Goal: Find contact information: Find contact information

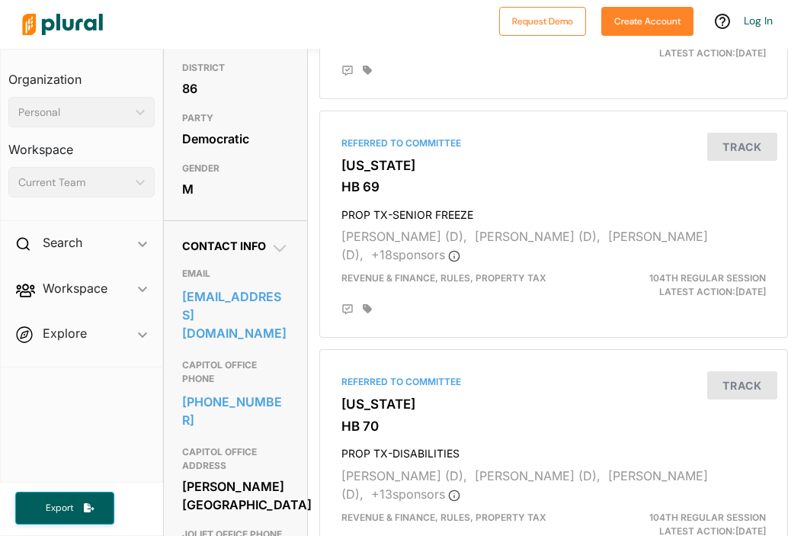
scroll to position [305, 0]
drag, startPoint x: 181, startPoint y: 323, endPoint x: 283, endPoint y: 346, distance: 104.9
click at [283, 346] on div "Contact Info EMAIL [EMAIL_ADDRESS][DOMAIN_NAME] CAPITOL OFFICE PHONE [PHONE_NUM…" at bounding box center [235, 463] width 143 height 486
copy link "[EMAIL_ADDRESS][DOMAIN_NAME]"
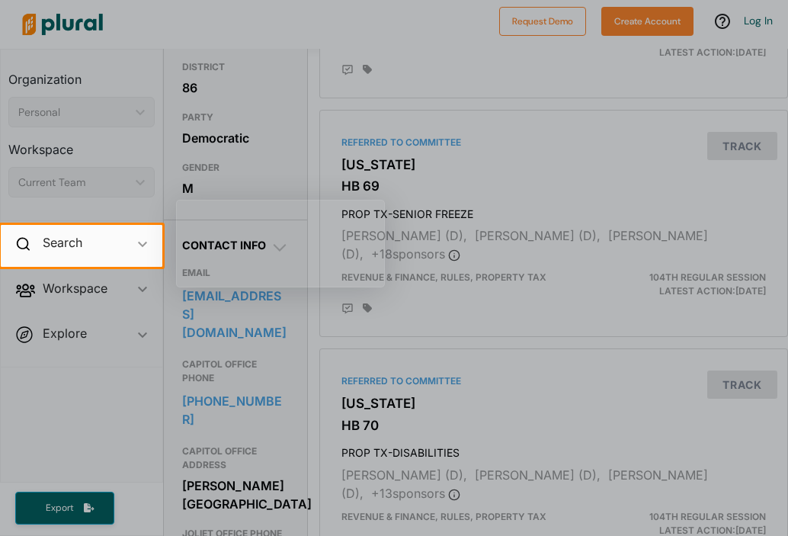
drag, startPoint x: 229, startPoint y: 324, endPoint x: 284, endPoint y: 346, distance: 59.9
click at [284, 346] on div at bounding box center [394, 401] width 788 height 269
drag, startPoint x: 284, startPoint y: 346, endPoint x: 299, endPoint y: 291, distance: 57.5
click at [284, 340] on div at bounding box center [394, 401] width 788 height 269
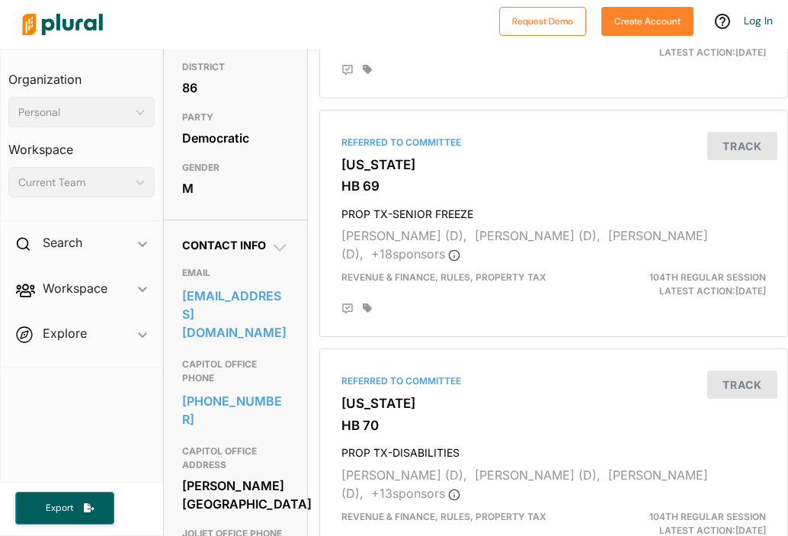
drag, startPoint x: 181, startPoint y: 310, endPoint x: 287, endPoint y: 340, distance: 110.8
click at [287, 340] on div "Contact Info EMAIL [EMAIL_ADDRESS][DOMAIN_NAME] CAPITOL OFFICE PHONE [PHONE_NUM…" at bounding box center [235, 463] width 143 height 486
copy link "[EMAIL_ADDRESS][DOMAIN_NAME]"
